Goal: Task Accomplishment & Management: Manage account settings

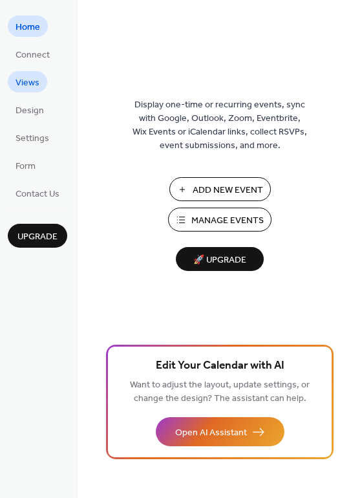
click at [27, 83] on span "Views" at bounding box center [28, 83] width 24 height 14
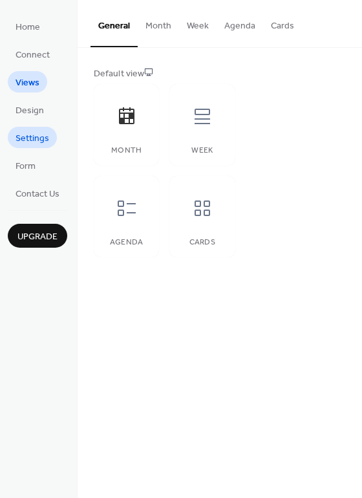
click at [34, 140] on span "Settings" at bounding box center [33, 139] width 34 height 14
